Goal: Task Accomplishment & Management: Use online tool/utility

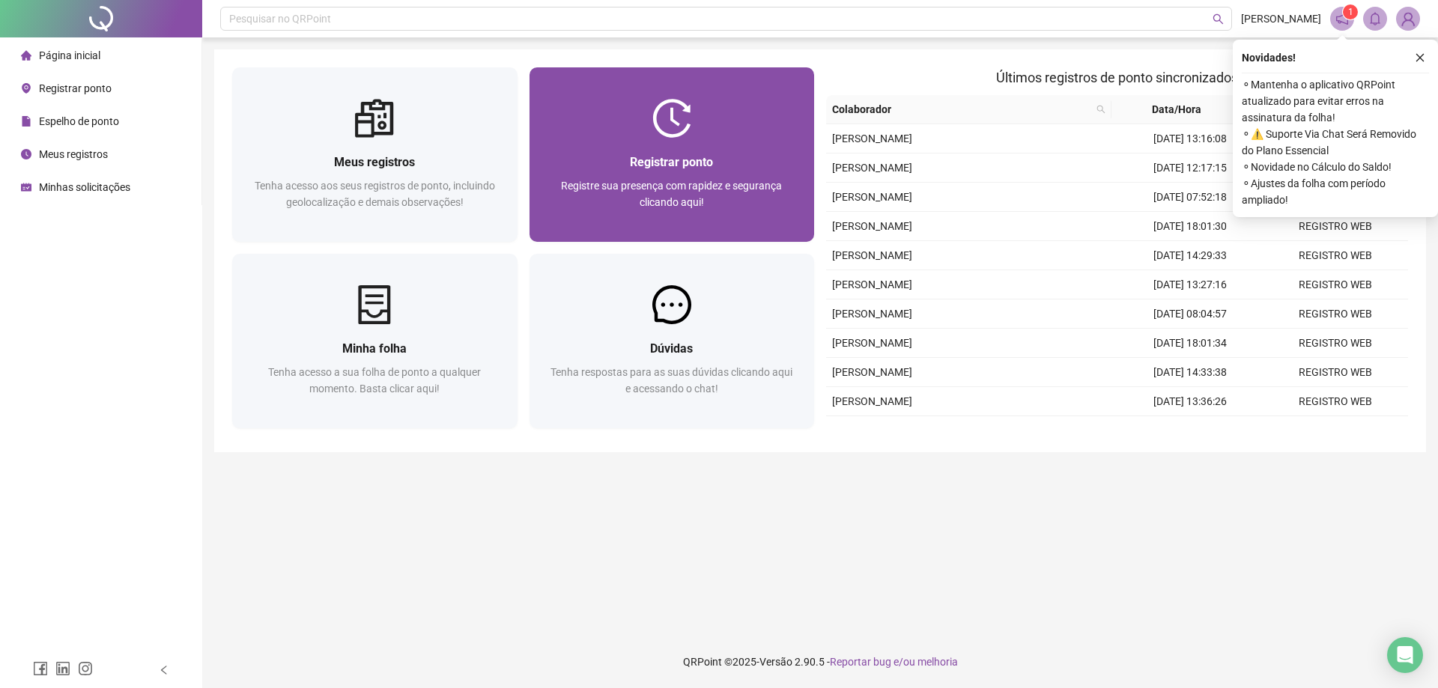
click at [739, 168] on div "Registrar ponto" at bounding box center [671, 162] width 249 height 19
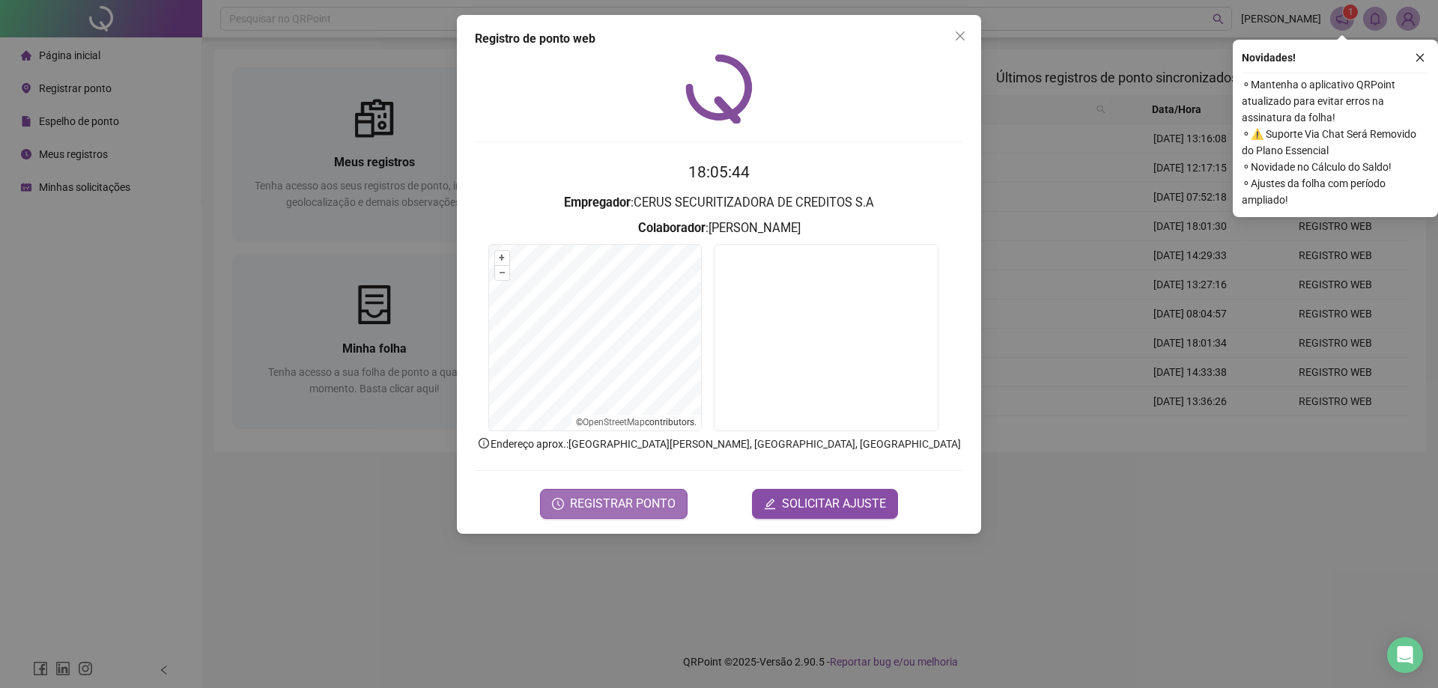
click at [610, 517] on button "REGISTRAR PONTO" at bounding box center [613, 504] width 147 height 30
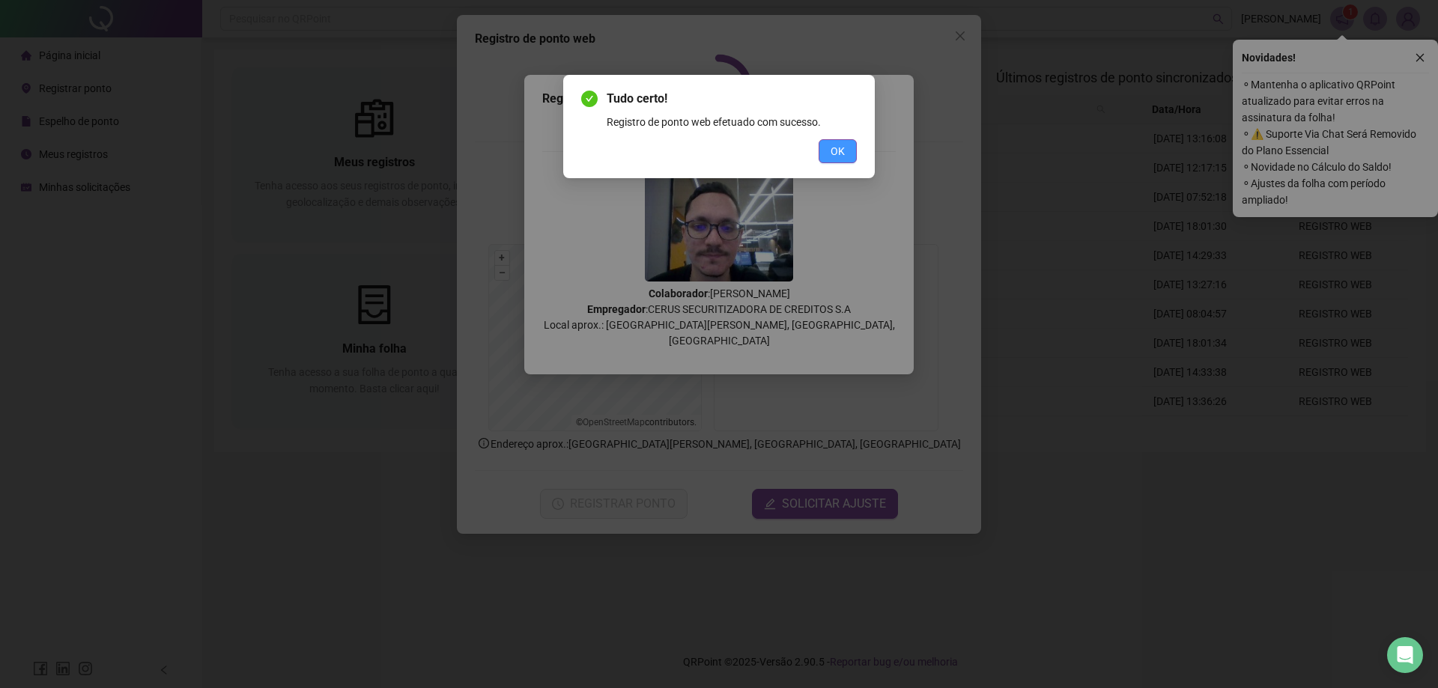
click at [847, 152] on button "OK" at bounding box center [837, 151] width 38 height 24
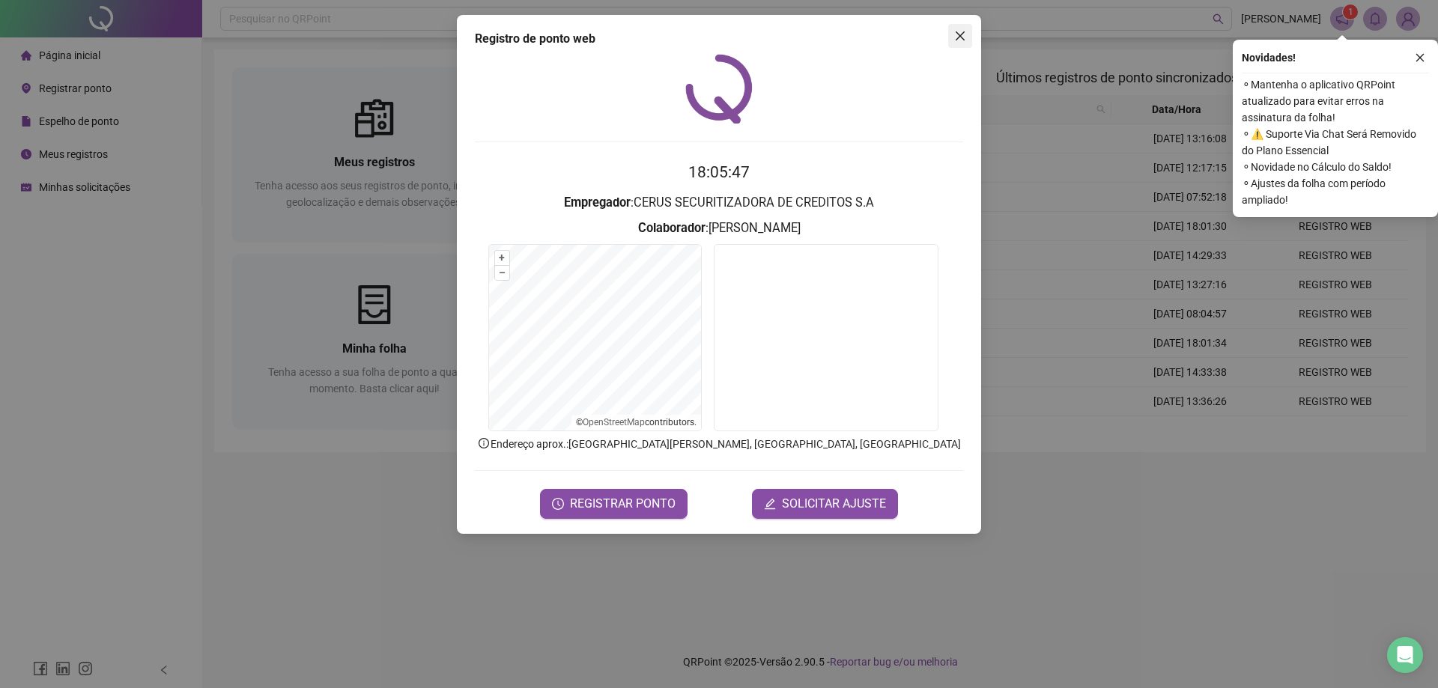
click at [957, 40] on icon "close" at bounding box center [960, 36] width 12 height 12
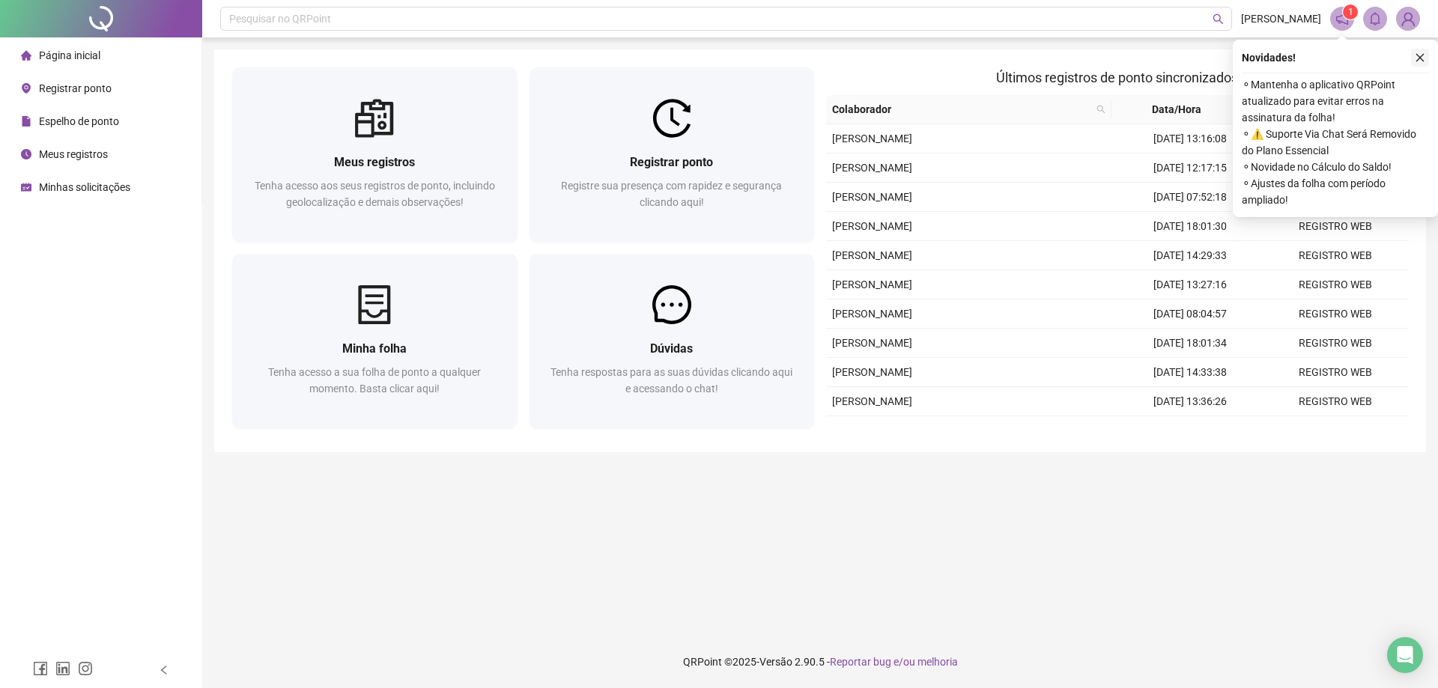
click at [1420, 61] on icon "close" at bounding box center [1419, 57] width 10 height 10
